Goal: Information Seeking & Learning: Find specific page/section

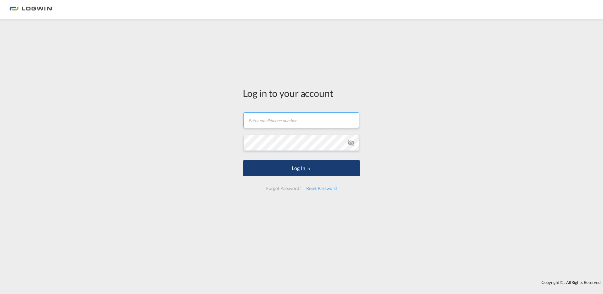
type input "[EMAIL_ADDRESS][PERSON_NAME][DOMAIN_NAME]"
click at [304, 167] on button "Log In" at bounding box center [301, 168] width 117 height 16
